Goal: Navigation & Orientation: Find specific page/section

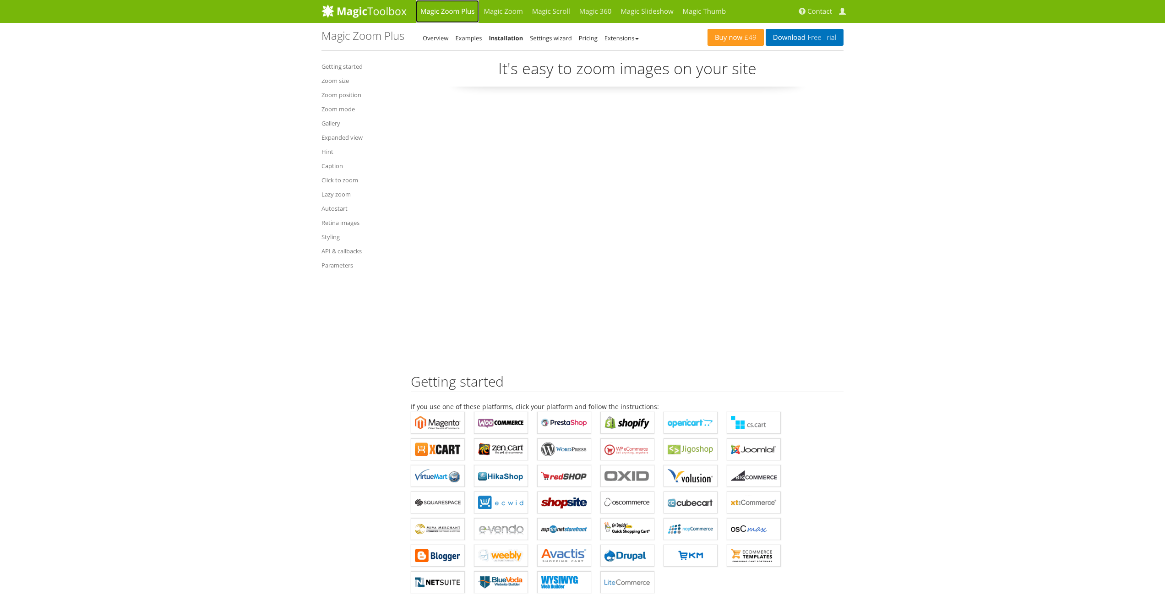
click at [439, 11] on link "Magic Zoom Plus" at bounding box center [447, 11] width 63 height 23
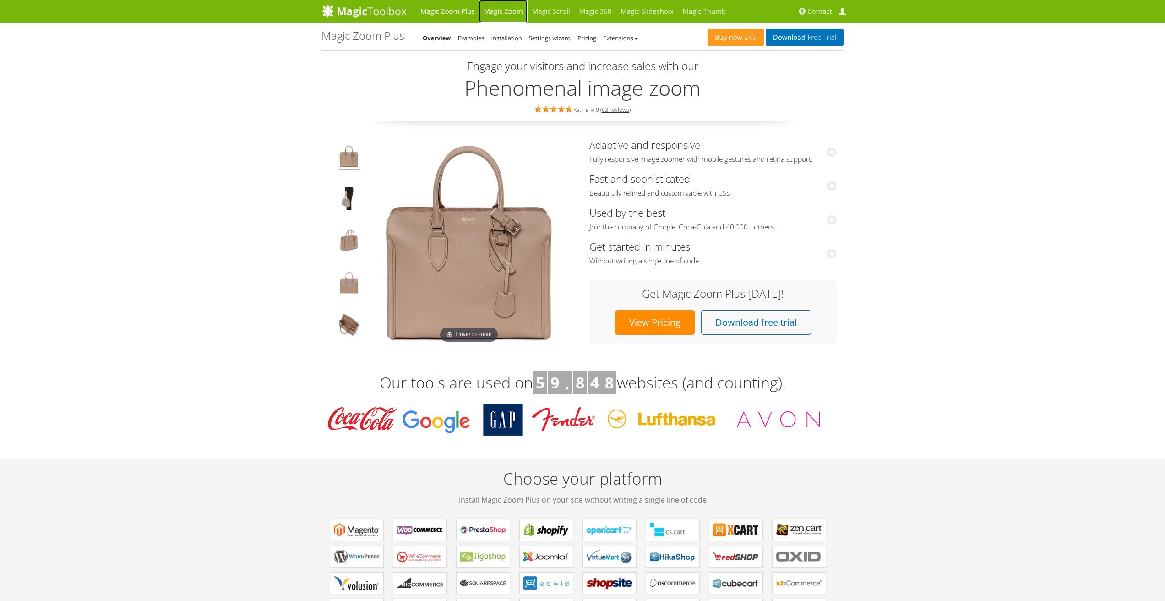
click at [513, 11] on link "Magic Zoom" at bounding box center [503, 11] width 48 height 23
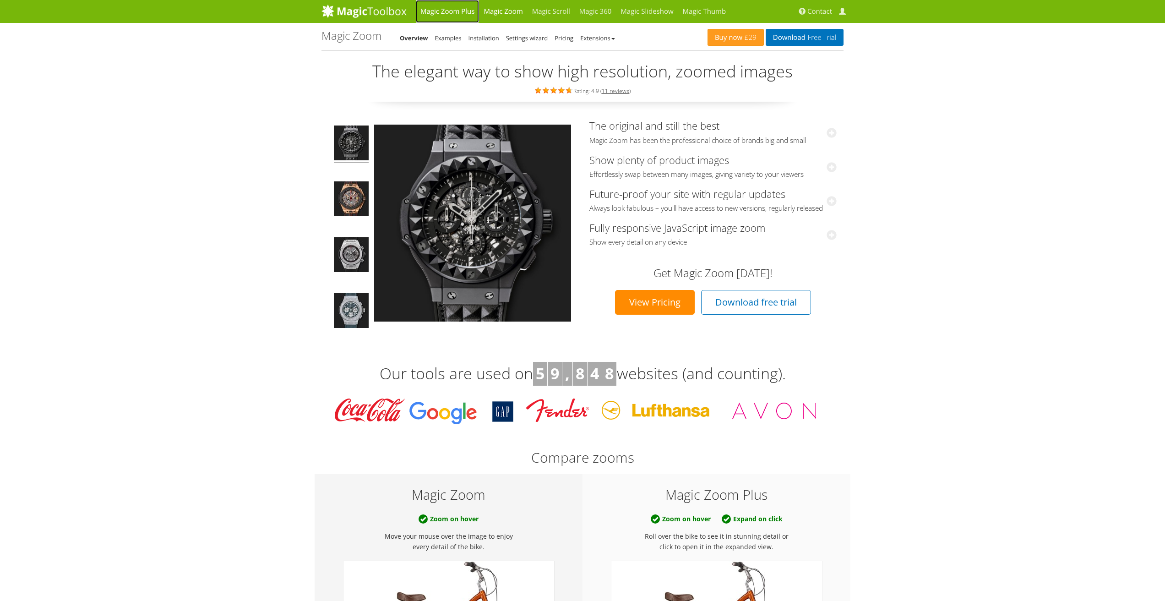
click at [448, 9] on link "Magic Zoom Plus" at bounding box center [447, 11] width 63 height 23
